Goal: Task Accomplishment & Management: Manage account settings

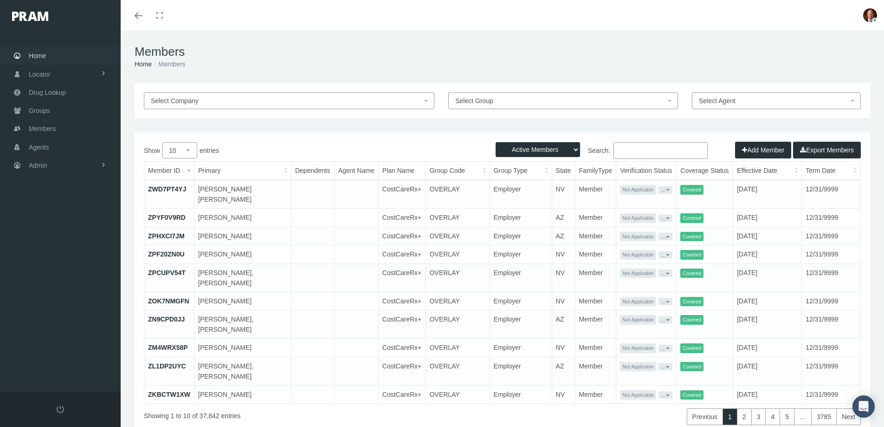
click at [36, 53] on span "Home" at bounding box center [37, 56] width 17 height 18
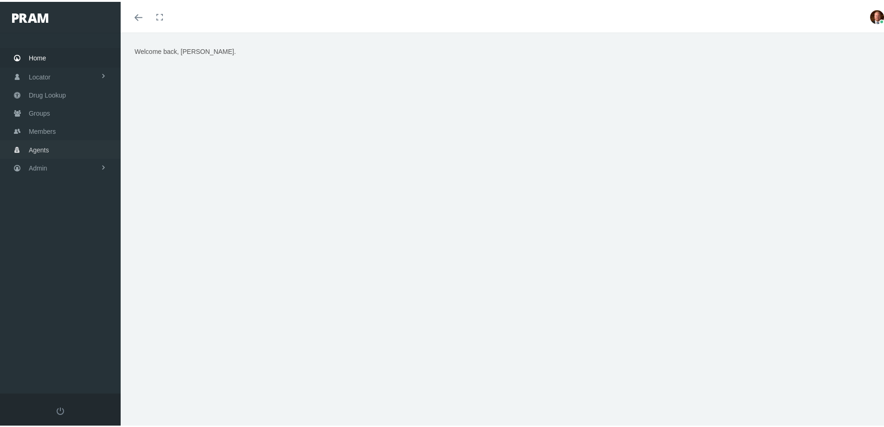
click at [37, 149] on span "Agents" at bounding box center [39, 148] width 20 height 18
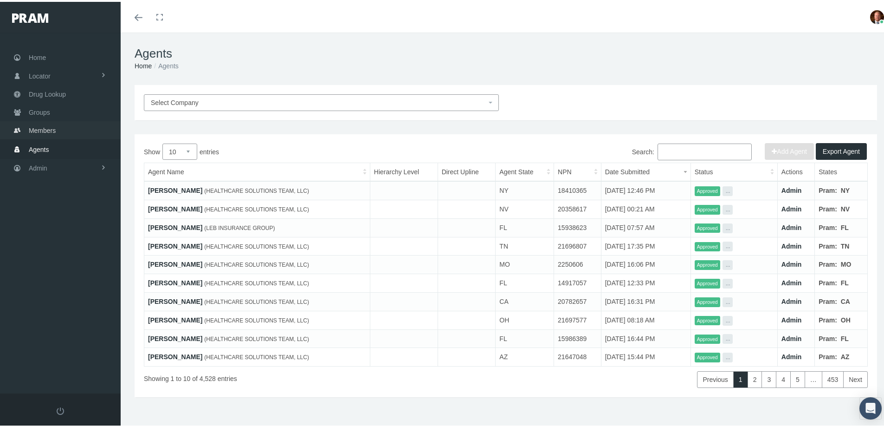
click at [48, 129] on span "Members" at bounding box center [42, 129] width 27 height 18
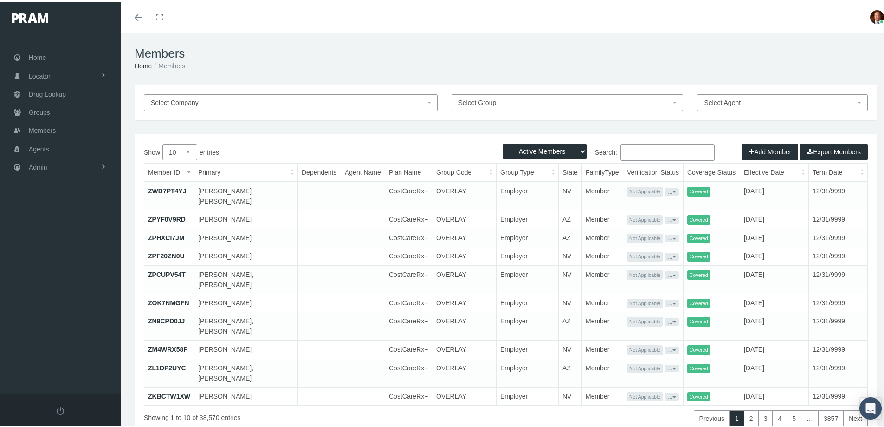
click at [640, 150] on input "Search:" at bounding box center [668, 150] width 94 height 17
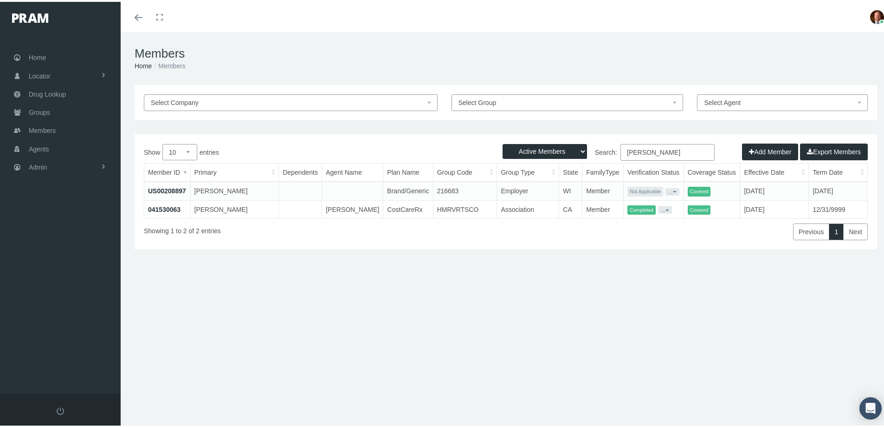
type input "jacqueline lewis"
click at [156, 207] on link "041530063" at bounding box center [164, 207] width 32 height 7
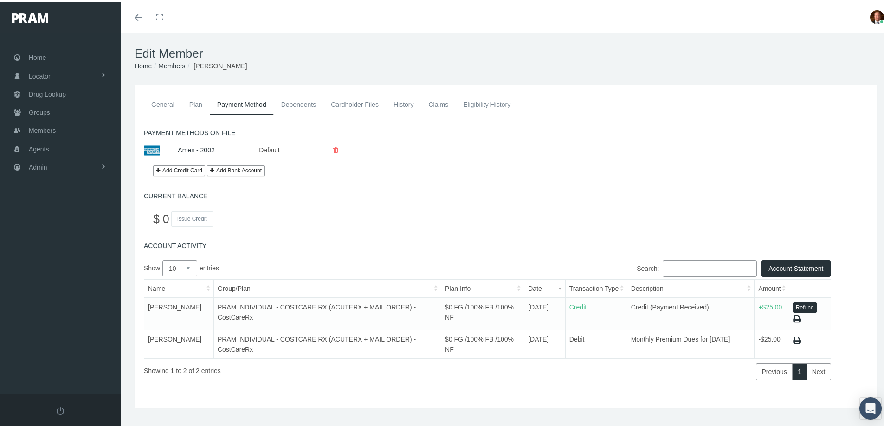
click at [434, 101] on link "Claims" at bounding box center [438, 102] width 35 height 20
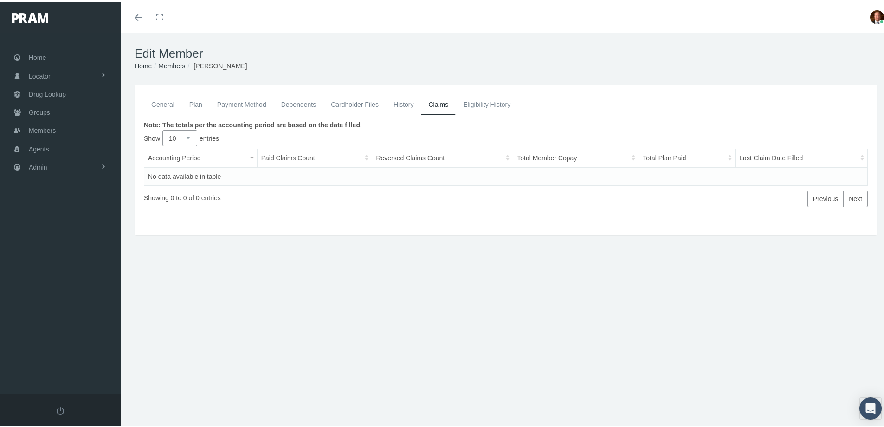
click at [170, 105] on link "General" at bounding box center [163, 102] width 38 height 20
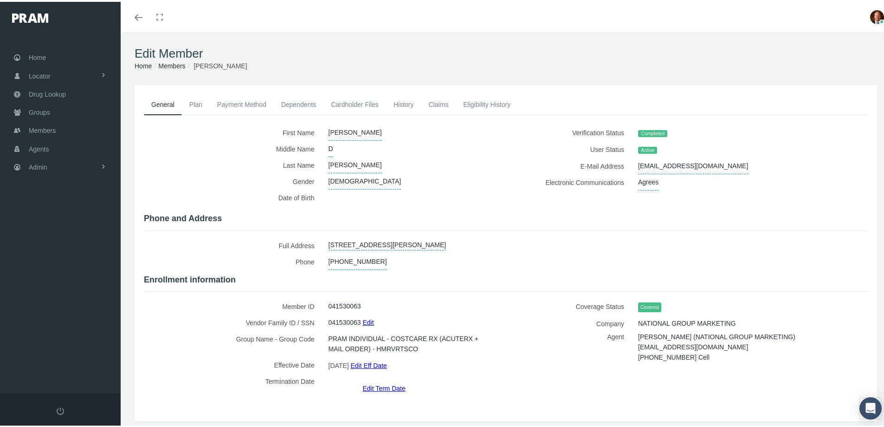
click at [379, 379] on link "Edit Term Date" at bounding box center [383, 385] width 43 height 13
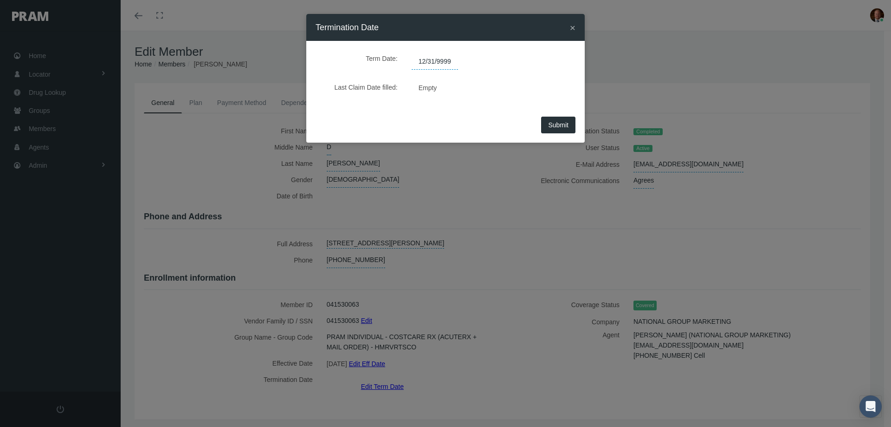
click at [452, 56] on span "12/31/9999" at bounding box center [435, 62] width 46 height 16
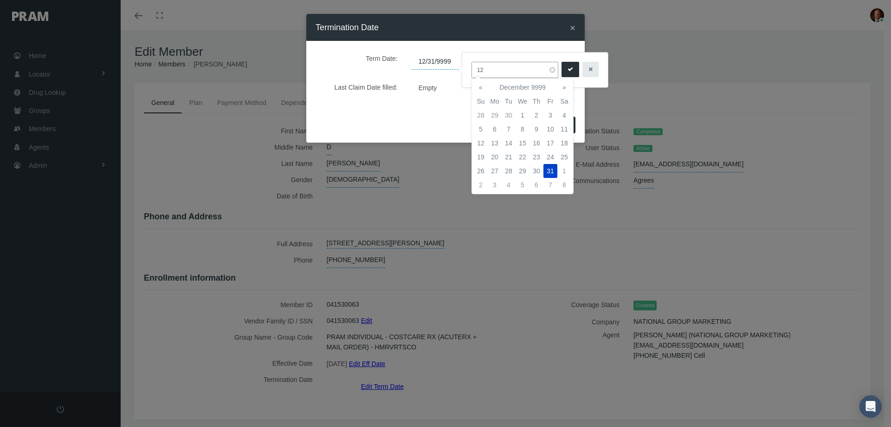
type input "1"
click at [496, 114] on td "1" at bounding box center [495, 115] width 14 height 14
type input "[DATE]"
click at [569, 69] on icon "submit" at bounding box center [571, 69] width 6 height 9
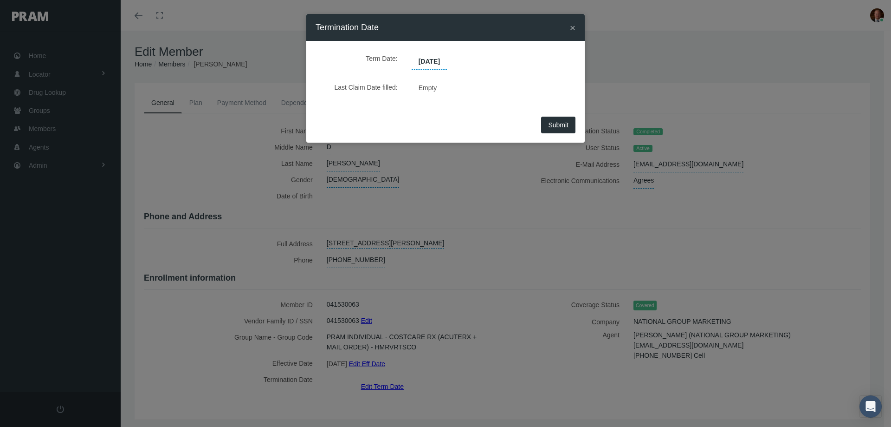
click at [556, 123] on span "Submit" at bounding box center [558, 124] width 20 height 7
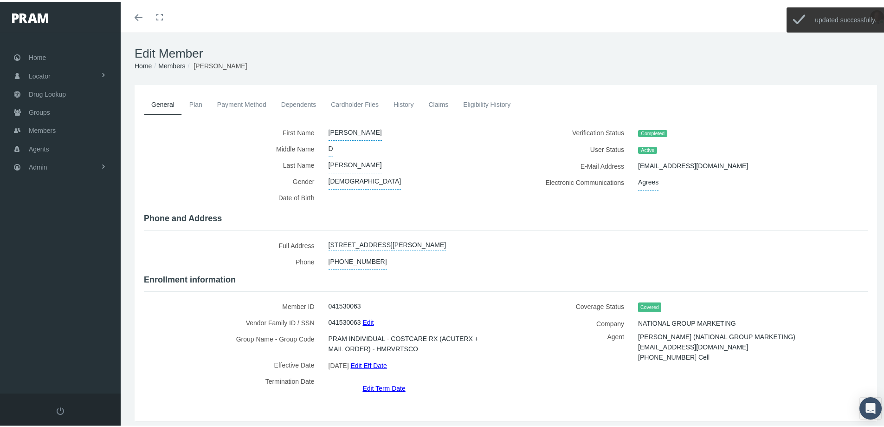
click at [404, 104] on link "History" at bounding box center [403, 102] width 35 height 20
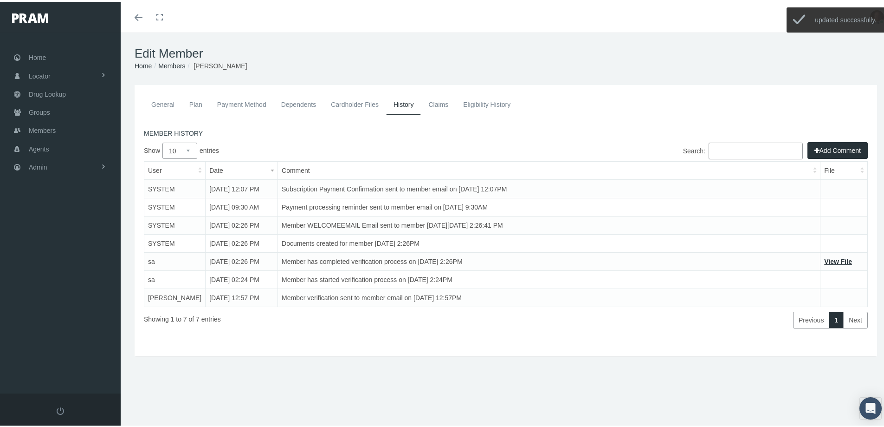
click at [815, 150] on icon "button" at bounding box center [817, 148] width 5 height 10
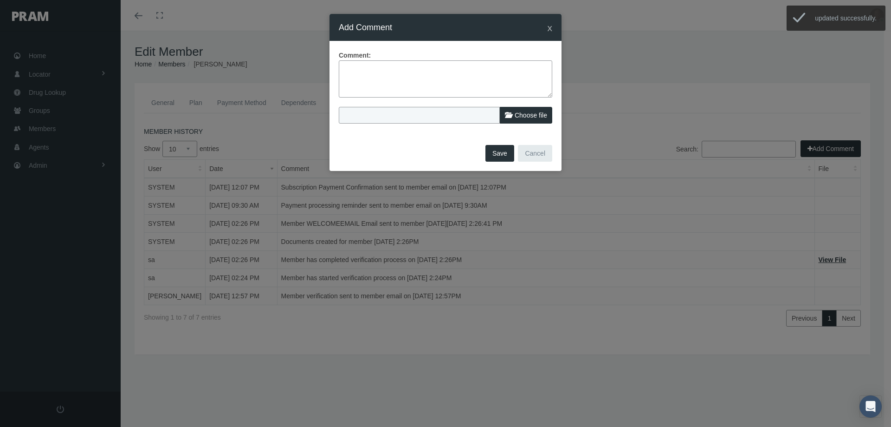
click at [383, 69] on textarea at bounding box center [446, 78] width 214 height 37
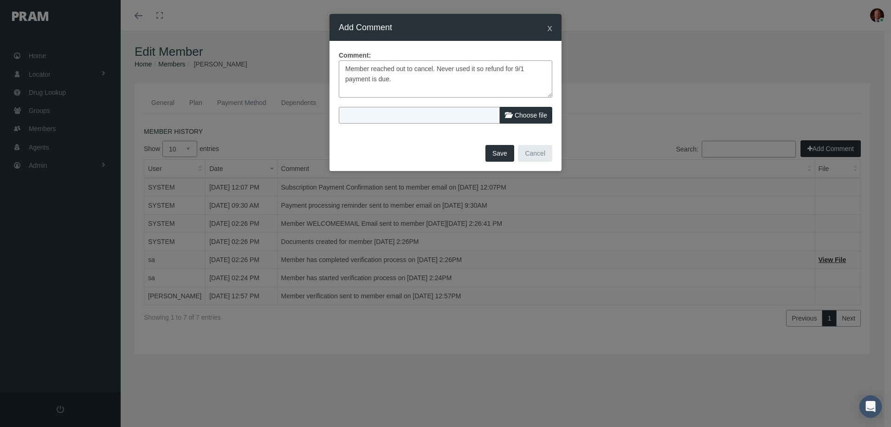
type textarea "Member reached out to cancel. Never used it so refund for 9/1 payment is due."
click at [519, 116] on span "Choose file" at bounding box center [531, 114] width 32 height 7
click at [462, 116] on input "Choose file" at bounding box center [400, 113] width 123 height 13
type input "C:\fakepath\[PERSON_NAME] - Request to term [DATE].jpg"
type input "[PERSON_NAME] - Request to term [DATE].jpg"
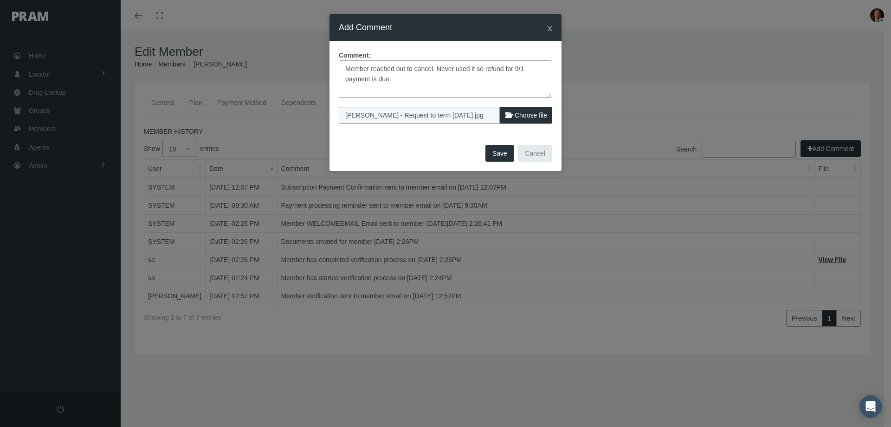
click at [498, 150] on button "Save" at bounding box center [499, 153] width 29 height 17
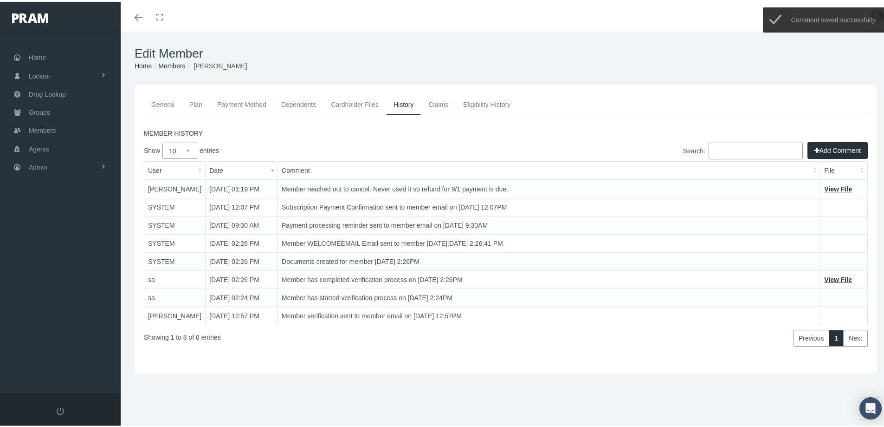
click at [247, 100] on link "Payment Method" at bounding box center [242, 102] width 64 height 20
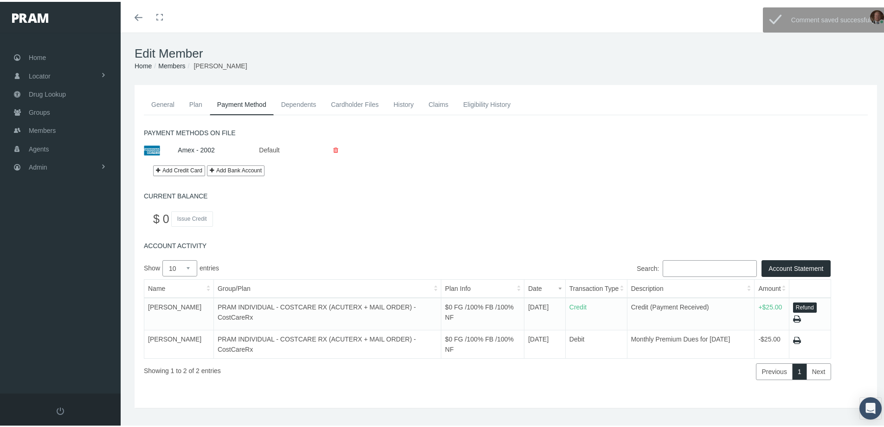
click at [803, 303] on button "Refund" at bounding box center [805, 305] width 24 height 11
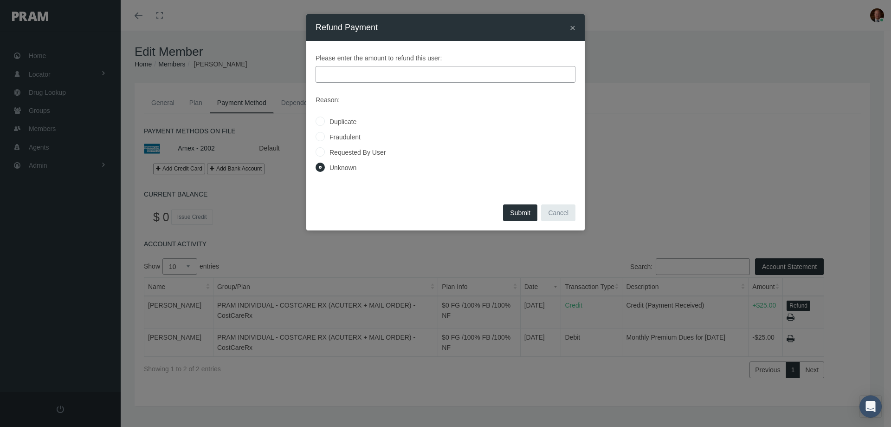
click at [362, 154] on label "Requested By User" at bounding box center [355, 152] width 61 height 10
click at [325, 154] on input "Requested By User" at bounding box center [320, 151] width 9 height 9
radio input "true"
click at [375, 70] on input "text" at bounding box center [446, 74] width 260 height 17
type input "25.00"
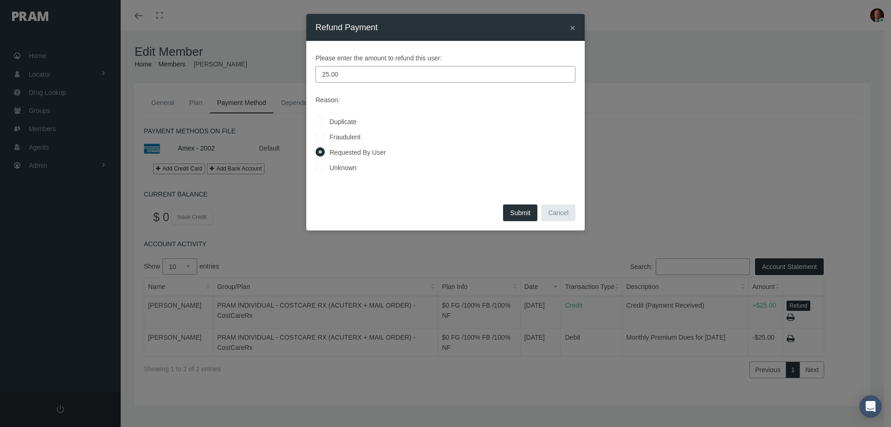
click at [516, 211] on button "Submit" at bounding box center [520, 212] width 34 height 17
radio input "true"
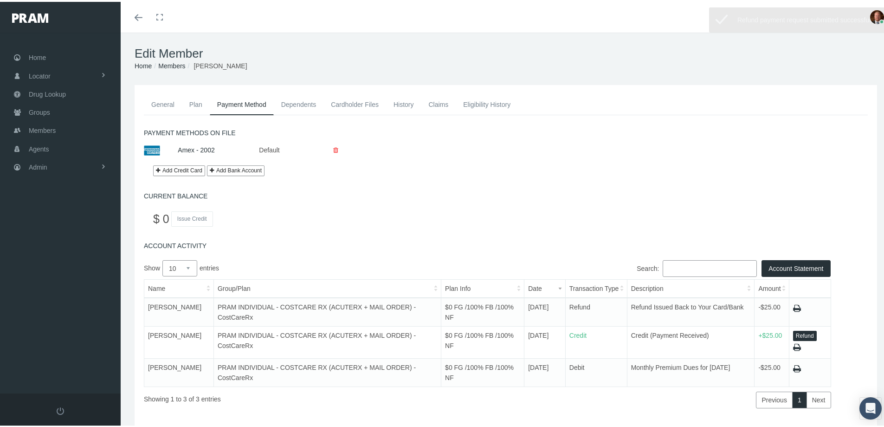
click at [155, 106] on link "General" at bounding box center [163, 102] width 38 height 20
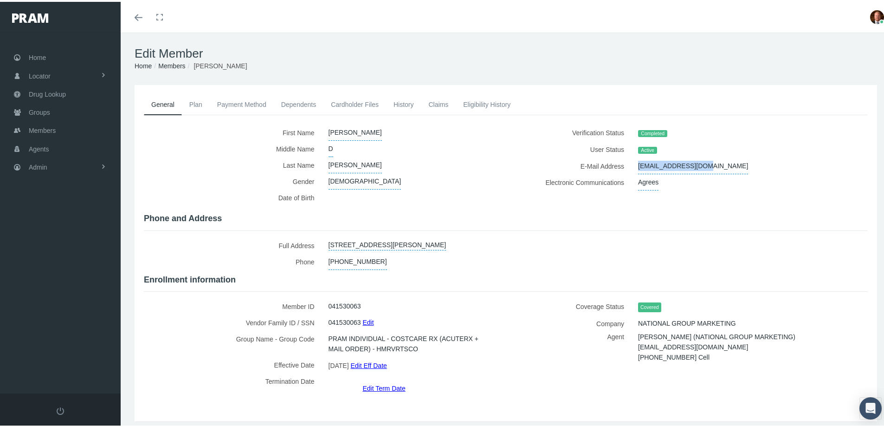
drag, startPoint x: 630, startPoint y: 165, endPoint x: 698, endPoint y: 168, distance: 67.8
click at [698, 168] on div "[EMAIL_ADDRESS][DOMAIN_NAME]" at bounding box center [734, 164] width 207 height 16
copy span "[EMAIL_ADDRESS][DOMAIN_NAME]"
drag, startPoint x: 631, startPoint y: 343, endPoint x: 700, endPoint y: 342, distance: 69.2
click at [700, 342] on div "[PERSON_NAME] (NATIONAL GROUP MARKETING) [EMAIL_ADDRESS][DOMAIN_NAME] [PHONE_NU…" at bounding box center [734, 350] width 207 height 41
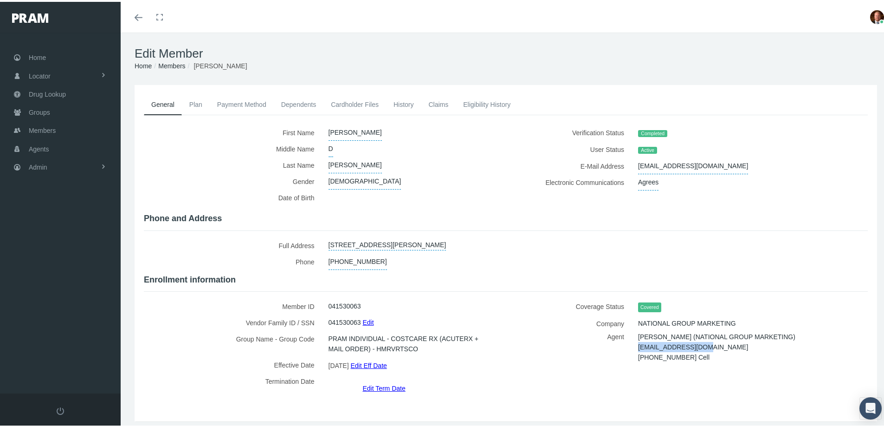
copy span "[EMAIL_ADDRESS][DOMAIN_NAME]"
click at [43, 52] on span "Home" at bounding box center [37, 56] width 17 height 18
